Goal: Transaction & Acquisition: Download file/media

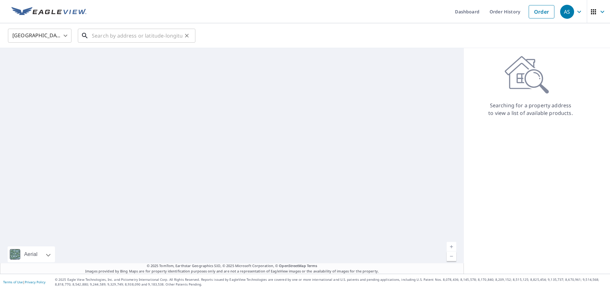
click at [119, 31] on input "text" at bounding box center [137, 36] width 91 height 18
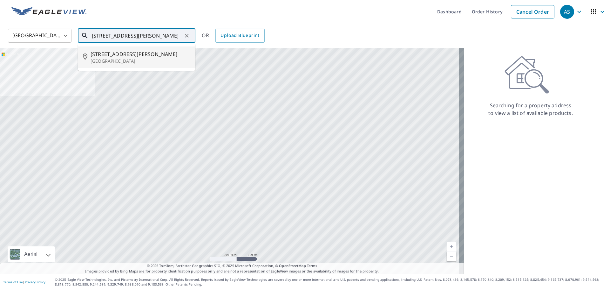
click at [127, 62] on p "[GEOGRAPHIC_DATA]" at bounding box center [141, 61] width 100 height 6
type input "[STREET_ADDRESS][PERSON_NAME]"
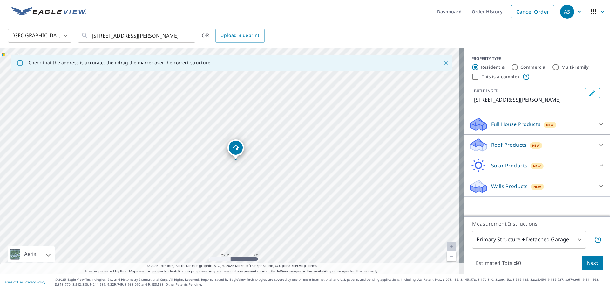
drag, startPoint x: 232, startPoint y: 222, endPoint x: 238, endPoint y: 222, distance: 6.0
click at [238, 222] on div "[STREET_ADDRESS][PERSON_NAME]" at bounding box center [232, 160] width 464 height 225
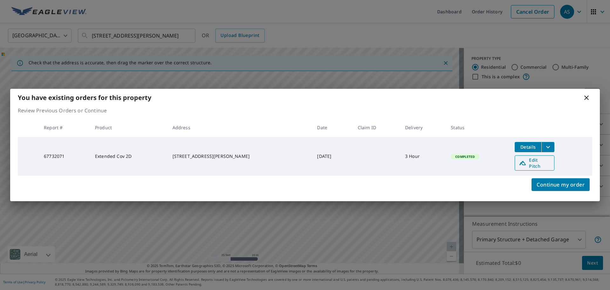
click at [532, 165] on span "Edit Pitch" at bounding box center [534, 163] width 31 height 12
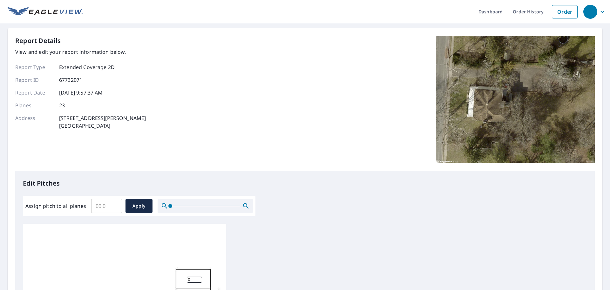
click at [101, 206] on input "Assign pitch to all planes" at bounding box center [106, 206] width 31 height 18
type input "1"
type input "6"
click at [139, 204] on span "Apply" at bounding box center [139, 206] width 17 height 8
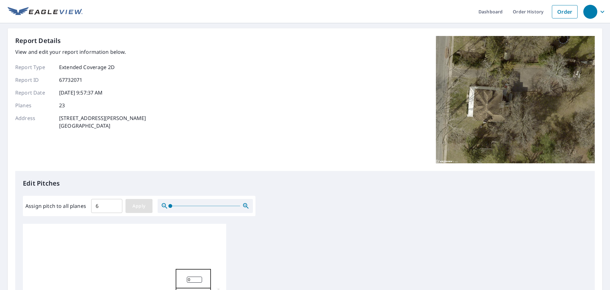
type input "6"
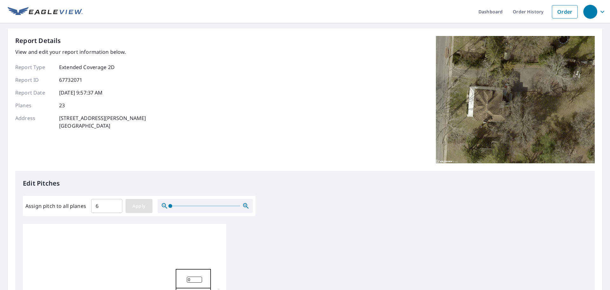
type input "6"
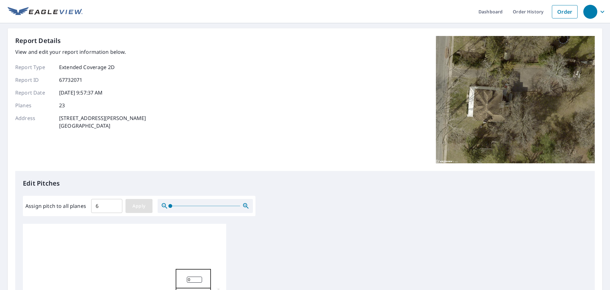
type input "6"
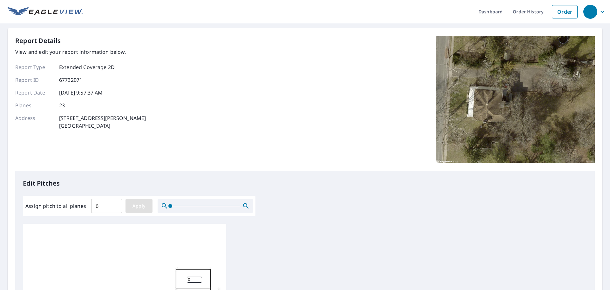
type input "6"
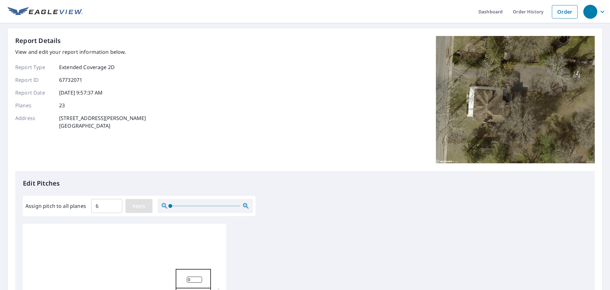
type input "6"
click at [136, 206] on span "Apply" at bounding box center [139, 206] width 17 height 8
click at [148, 205] on button "Apply" at bounding box center [139, 206] width 27 height 14
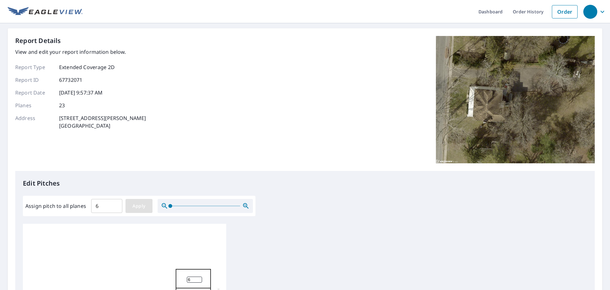
click at [148, 205] on button "Apply" at bounding box center [139, 206] width 27 height 14
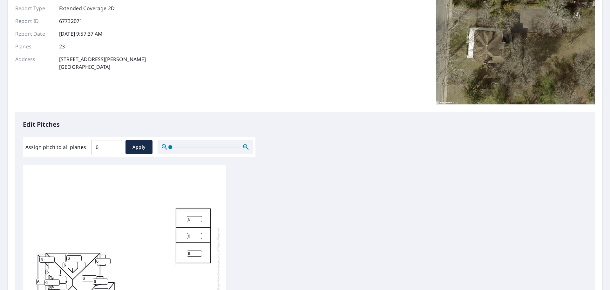
scroll to position [159, 0]
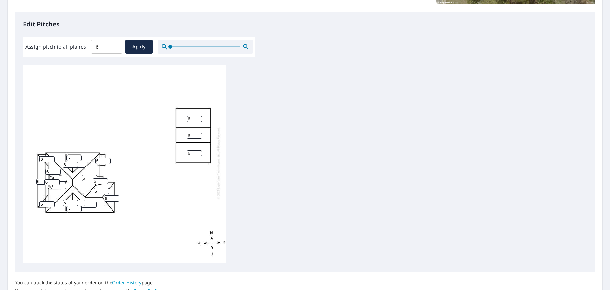
click at [40, 178] on input "6" at bounding box center [43, 181] width 15 height 6
type input "1"
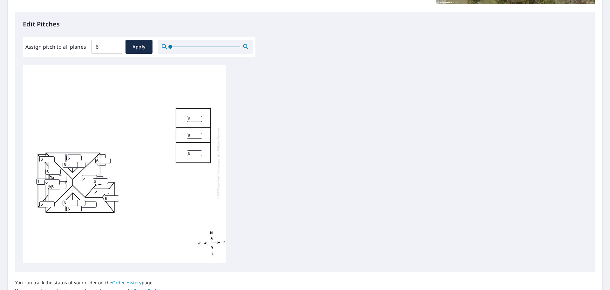
click at [45, 156] on input "6" at bounding box center [46, 159] width 15 height 6
type input "1"
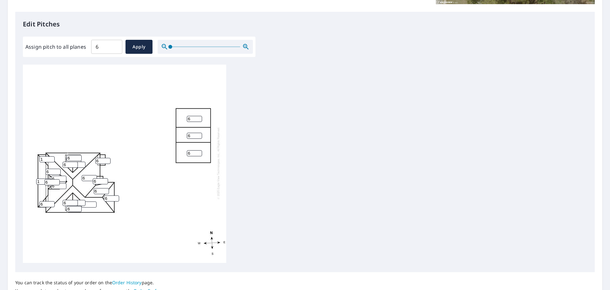
click at [45, 201] on input "6" at bounding box center [46, 204] width 15 height 6
type input "1"
click at [102, 152] on div "6 6 6 6 6 6 6 1 6 6 6 6 6 6 6 6 6 6 1 6 1 6 6" at bounding box center [124, 163] width 203 height 200
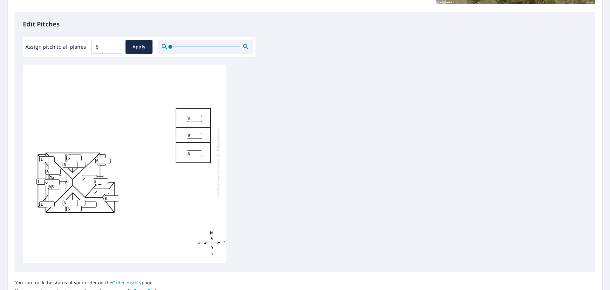
click at [102, 158] on input "6" at bounding box center [102, 161] width 15 height 6
click at [102, 153] on div "6 6 6 6 6 6 6 1 6 6 6 6 6 6 6 6 6 6 1 6 1 6 6" at bounding box center [124, 163] width 203 height 200
click at [102, 158] on input "6" at bounding box center [102, 161] width 15 height 6
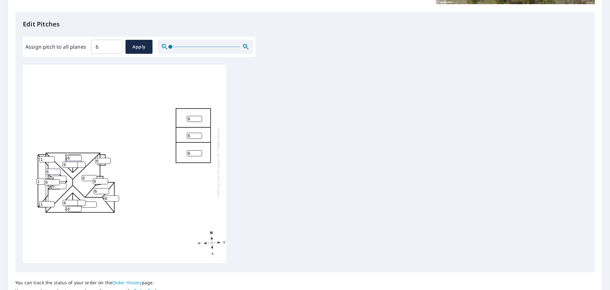
click at [102, 158] on input "6" at bounding box center [102, 161] width 15 height 6
type input "2"
click at [269, 186] on div "6 6 6 6 6 6 6 1 6 6 6 6 6 6 2 6 6 6 1 6 1 6 6" at bounding box center [305, 165] width 565 height 200
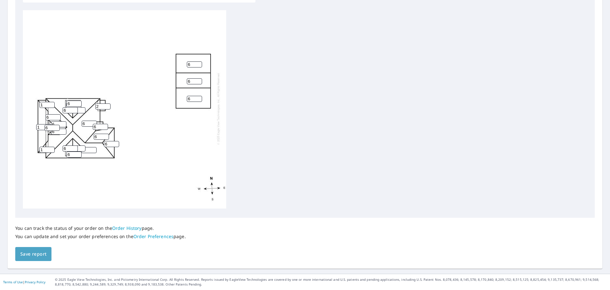
click at [38, 254] on span "Save report" at bounding box center [33, 254] width 26 height 8
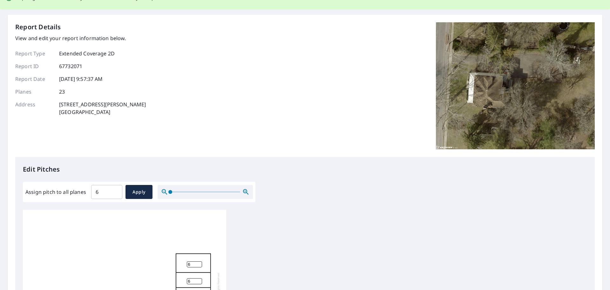
scroll to position [0, 0]
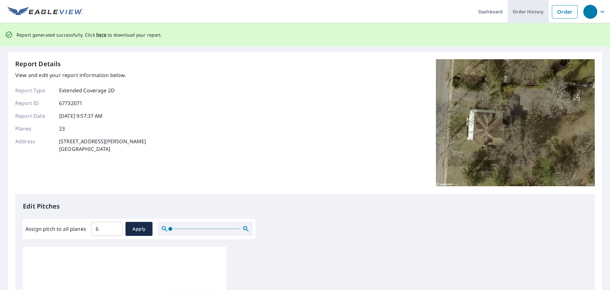
click at [516, 12] on link "Order History" at bounding box center [528, 11] width 41 height 23
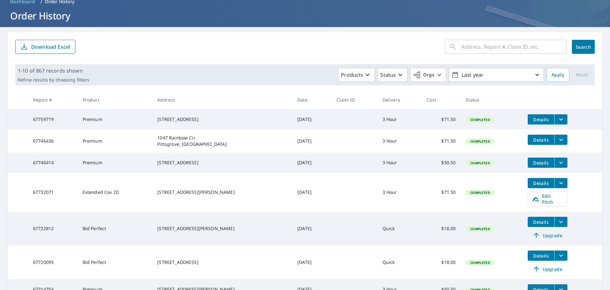
scroll to position [64, 0]
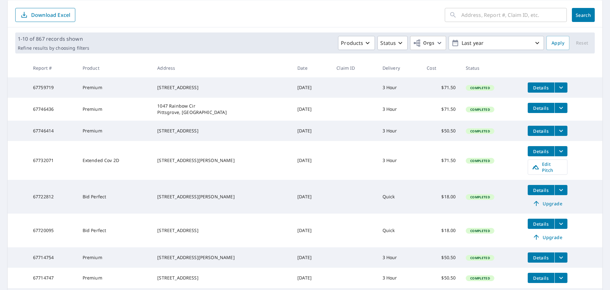
click at [536, 154] on span "Details" at bounding box center [541, 151] width 19 height 6
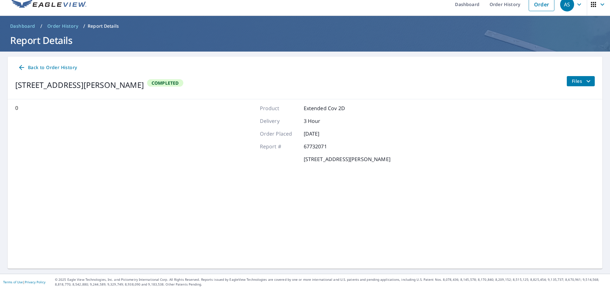
scroll to position [7, 0]
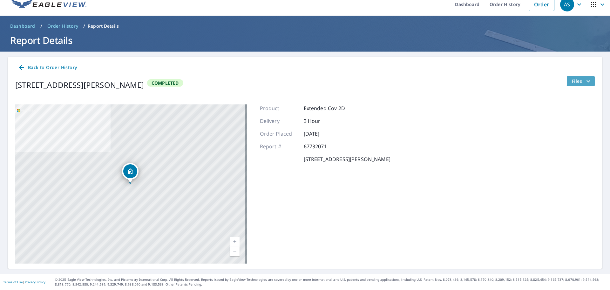
click at [576, 81] on span "Files" at bounding box center [582, 81] width 20 height 8
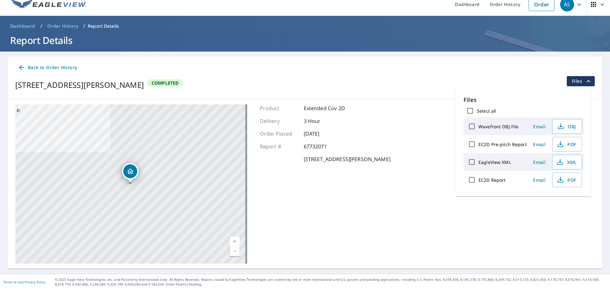
click at [496, 162] on label "EagleView XML" at bounding box center [495, 162] width 32 height 6
click at [479, 162] on input "EagleView XML" at bounding box center [471, 161] width 13 height 13
checkbox input "true"
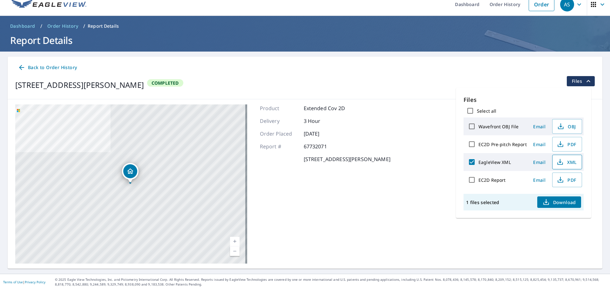
click at [566, 163] on span "XML" at bounding box center [567, 162] width 20 height 8
click at [562, 201] on span "Download" at bounding box center [560, 202] width 34 height 8
click at [356, 183] on div "Product Extended Cov 2D Delivery 3 Hour Order Placed Oct 04, 2025 Report # 6773…" at bounding box center [325, 183] width 131 height 159
